Goal: Task Accomplishment & Management: Manage account settings

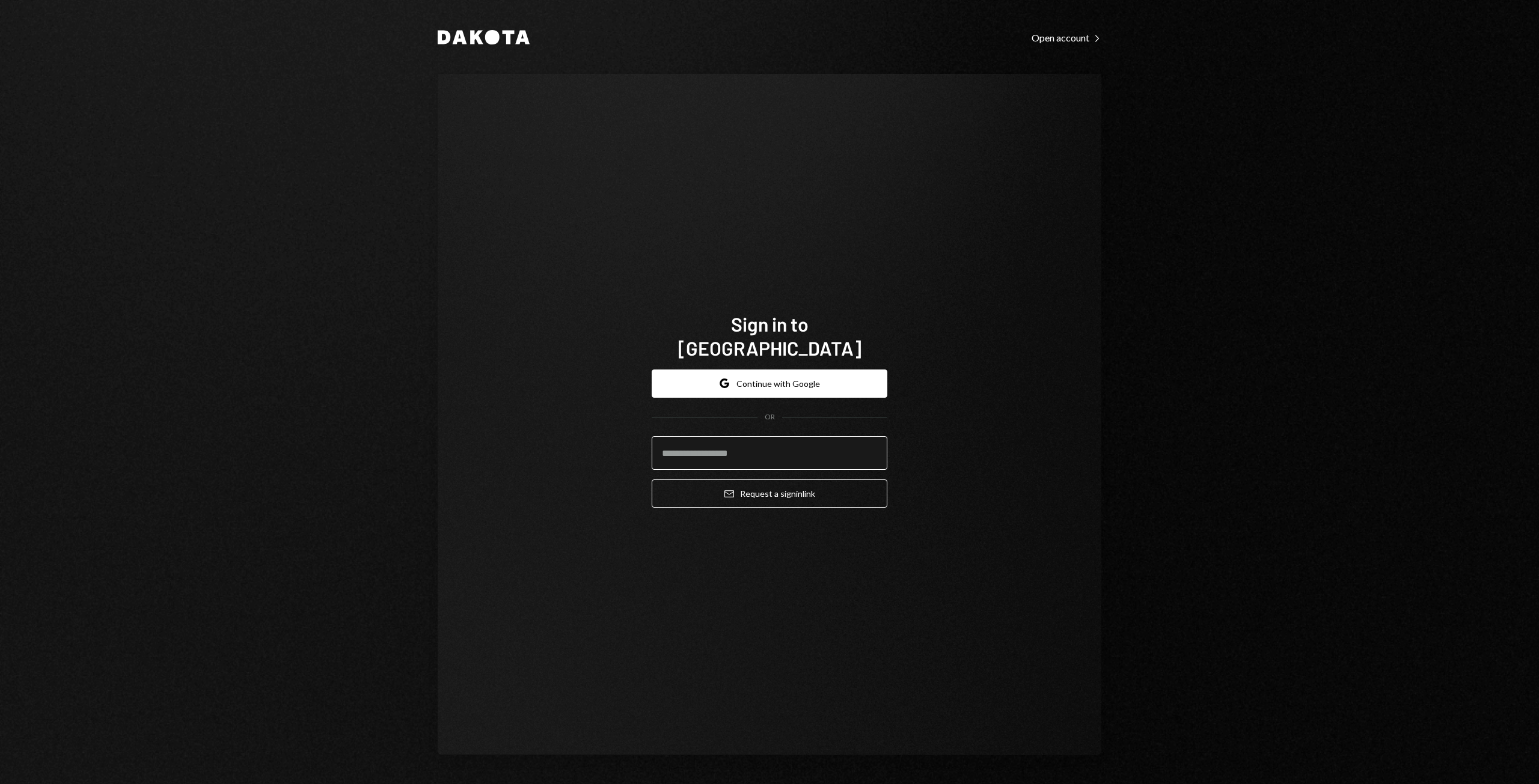
click at [696, 437] on input "email" at bounding box center [769, 453] width 235 height 33
type input "**********"
click at [719, 437] on button "Email Request a sign in link" at bounding box center [769, 494] width 235 height 28
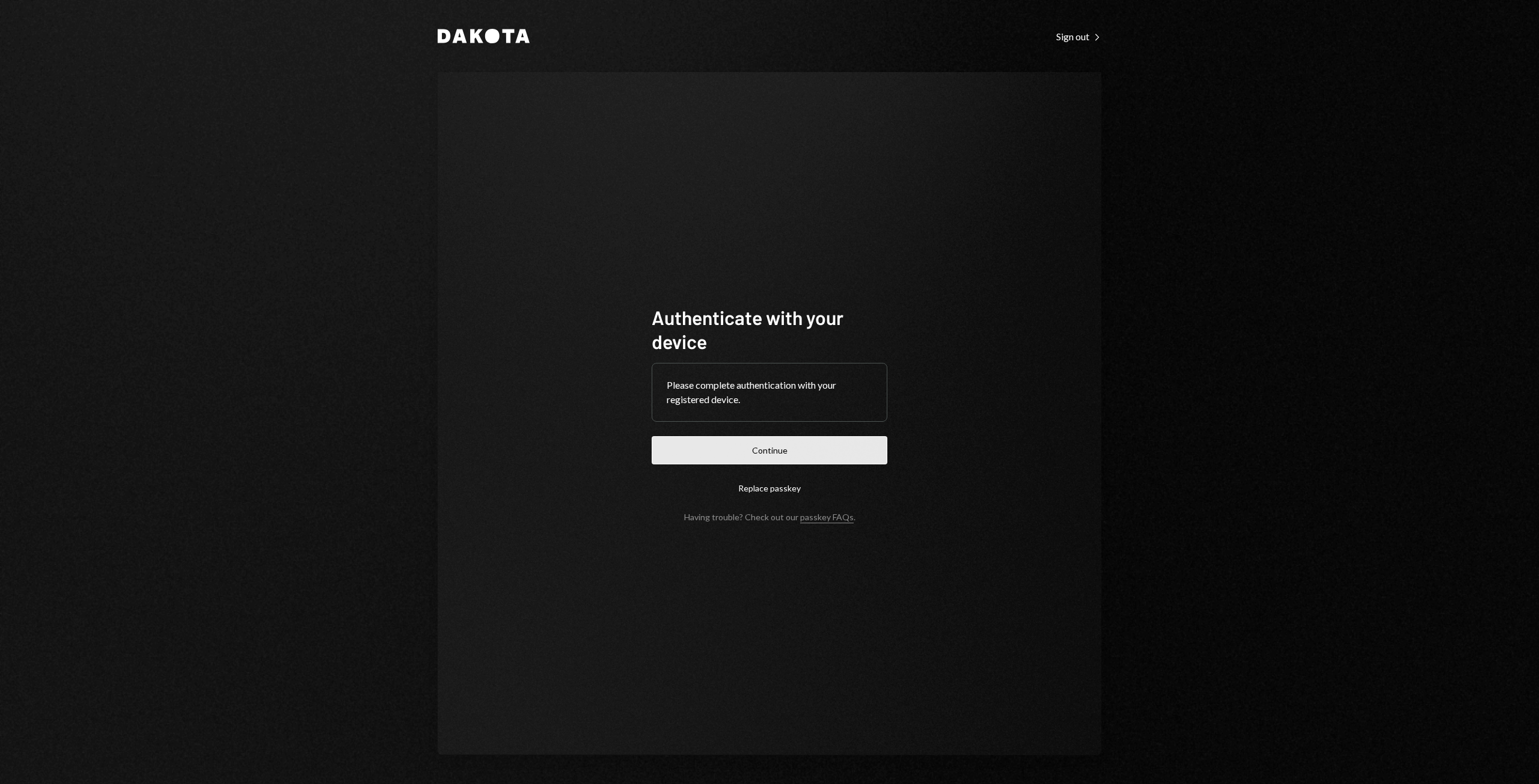
click at [777, 453] on button "Continue" at bounding box center [769, 451] width 235 height 28
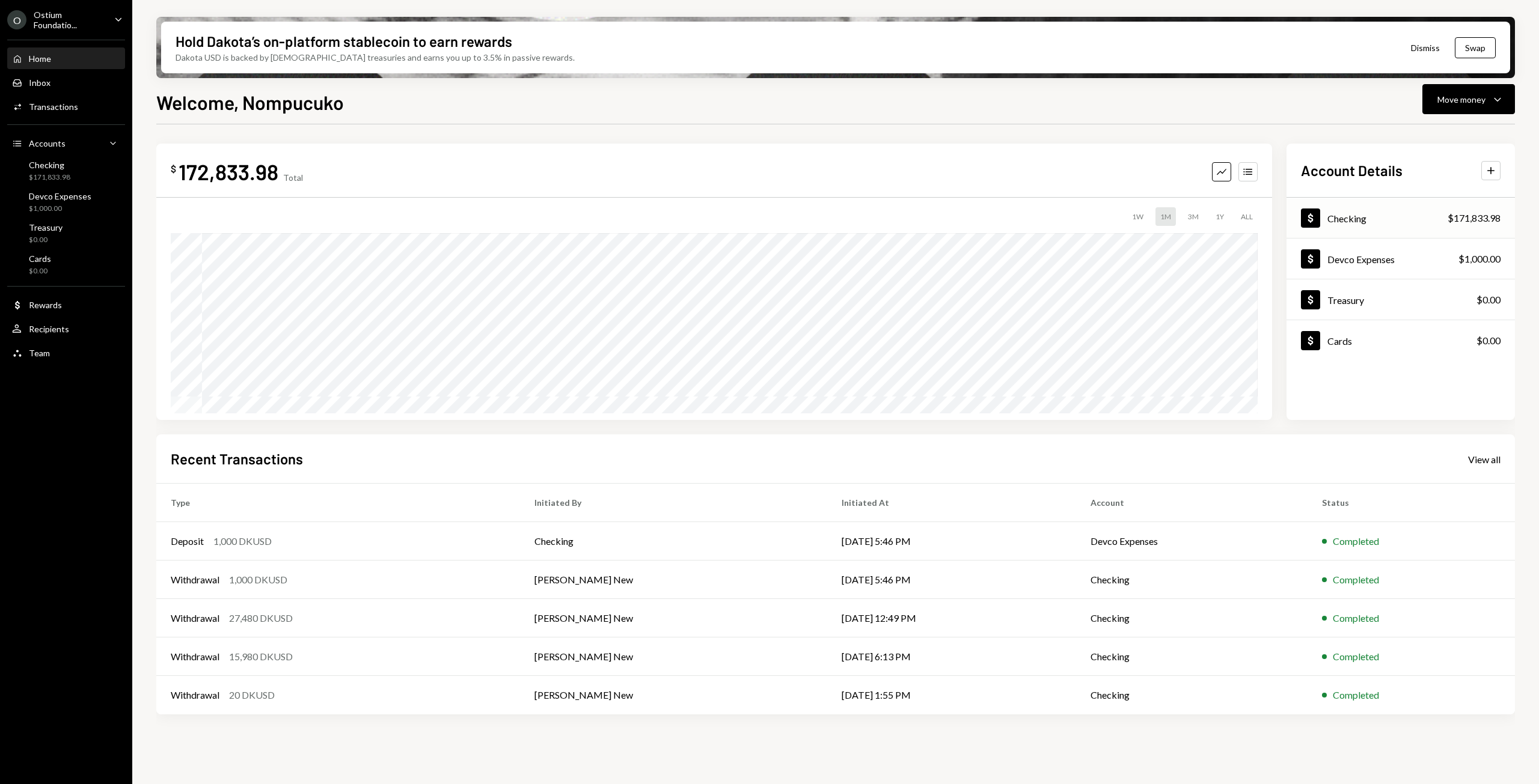
click at [1432, 214] on div "Dollar Checking $171,833.98" at bounding box center [1401, 218] width 229 height 39
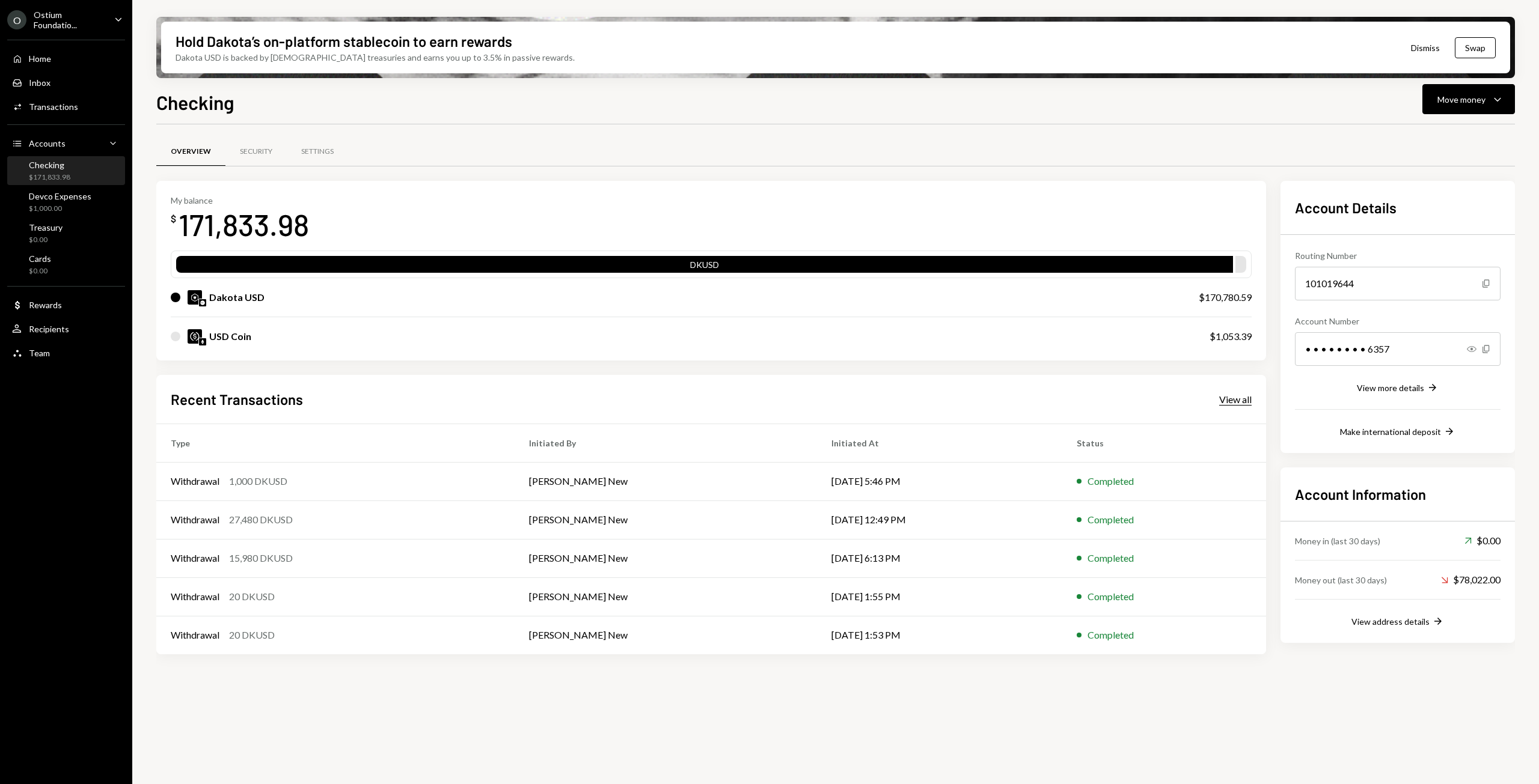
click at [1237, 400] on div "View all" at bounding box center [1235, 399] width 32 height 12
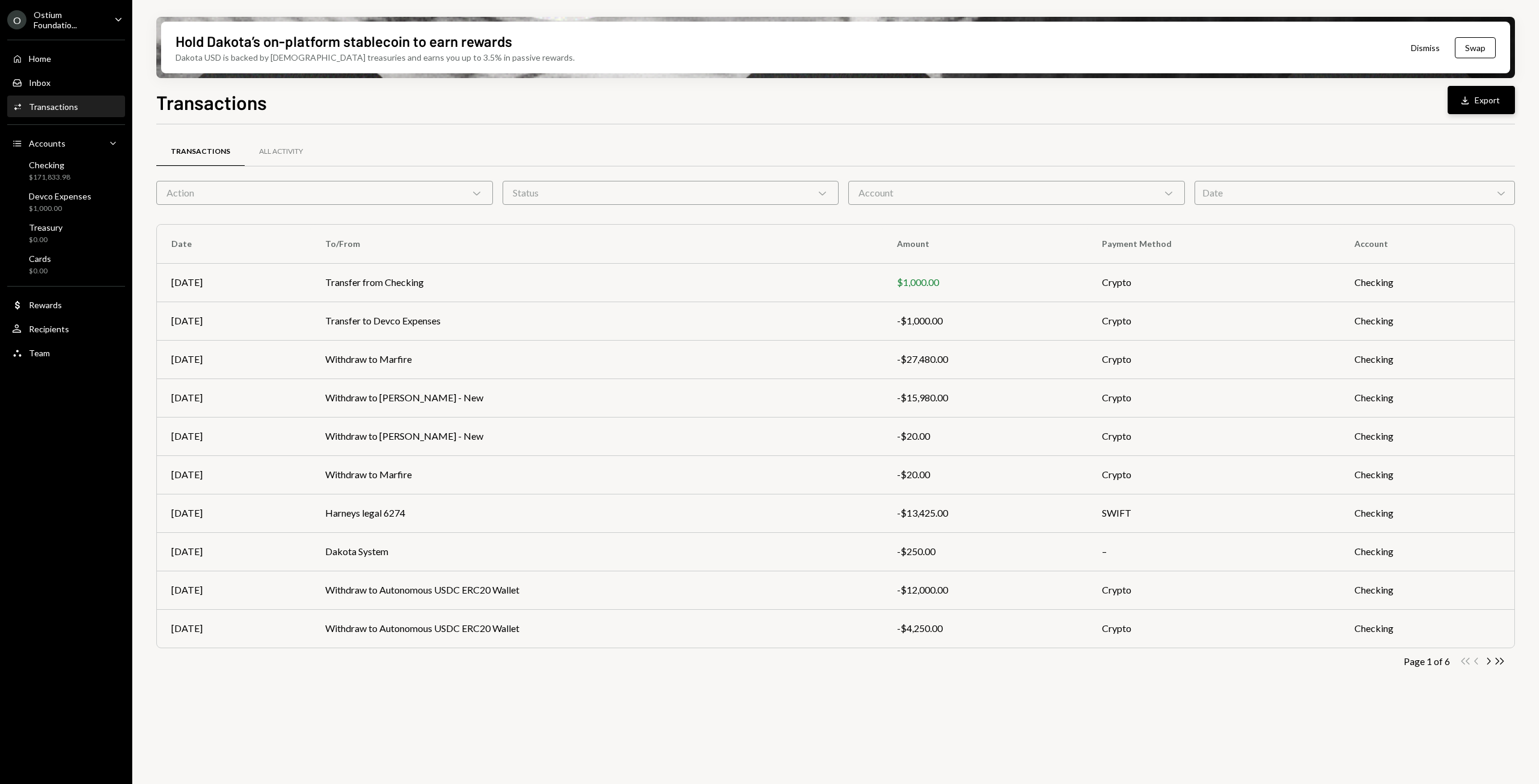
click at [1487, 102] on button "Download Export" at bounding box center [1481, 100] width 67 height 28
